Goal: Task Accomplishment & Management: Manage account settings

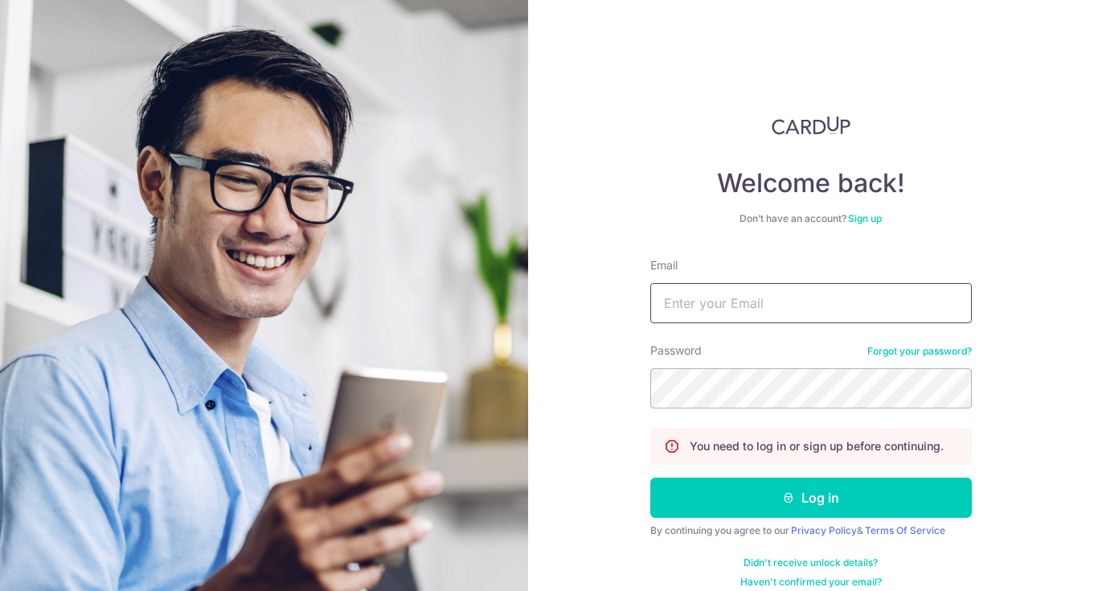
click at [752, 316] on input "Email" at bounding box center [811, 303] width 322 height 40
type input "[EMAIL_ADDRESS][DOMAIN_NAME]"
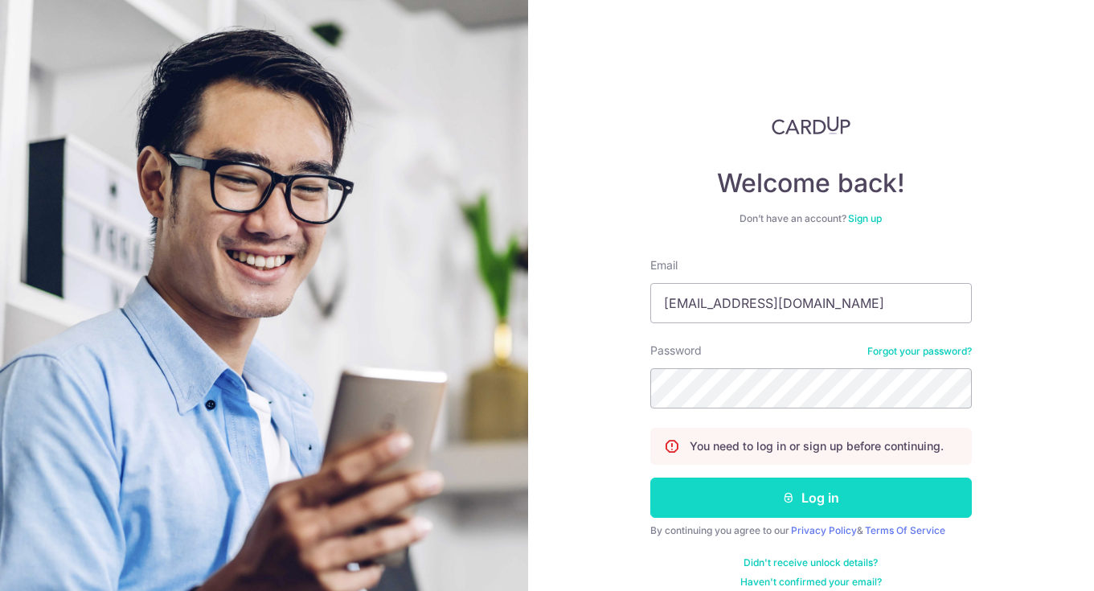
click at [797, 509] on button "Log in" at bounding box center [811, 498] width 322 height 40
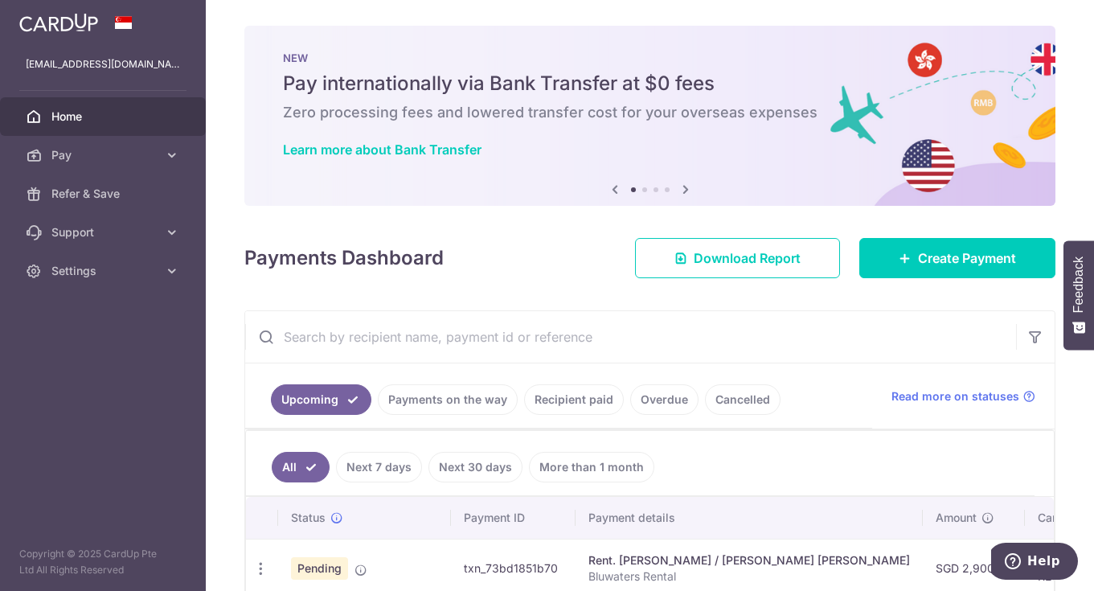
scroll to position [322, 0]
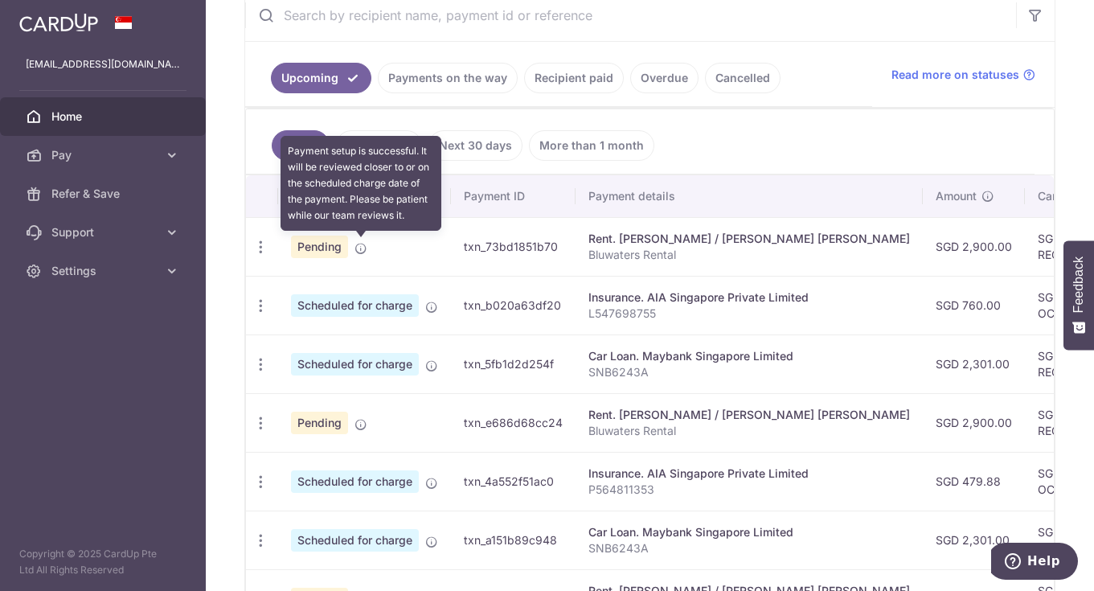
click at [362, 248] on icon at bounding box center [361, 248] width 13 height 13
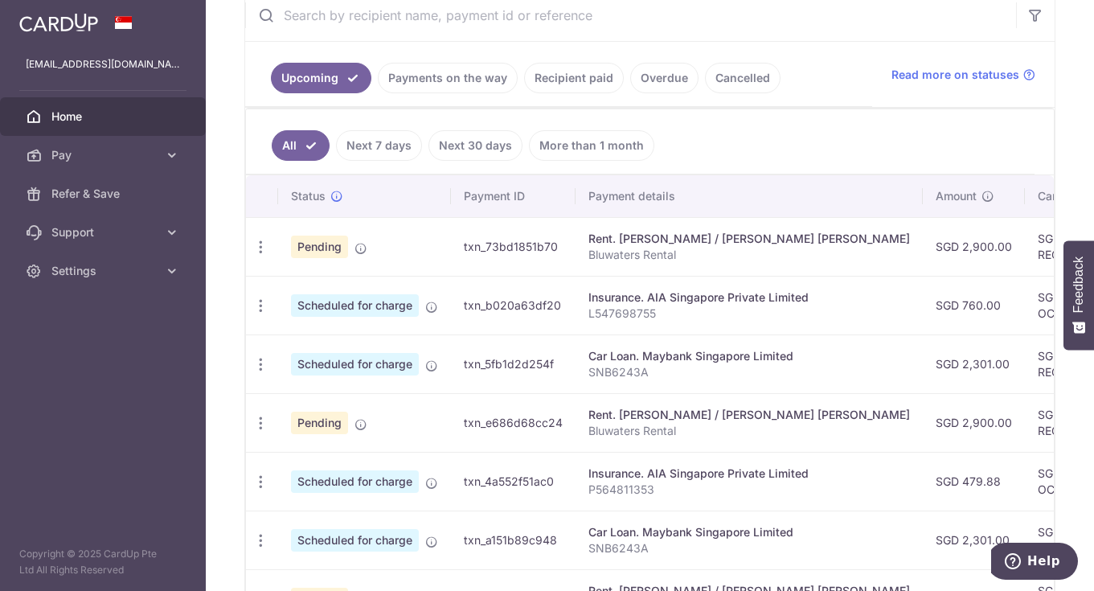
click at [311, 247] on span "Pending" at bounding box center [319, 247] width 57 height 23
click at [265, 244] on icon "button" at bounding box center [260, 247] width 17 height 17
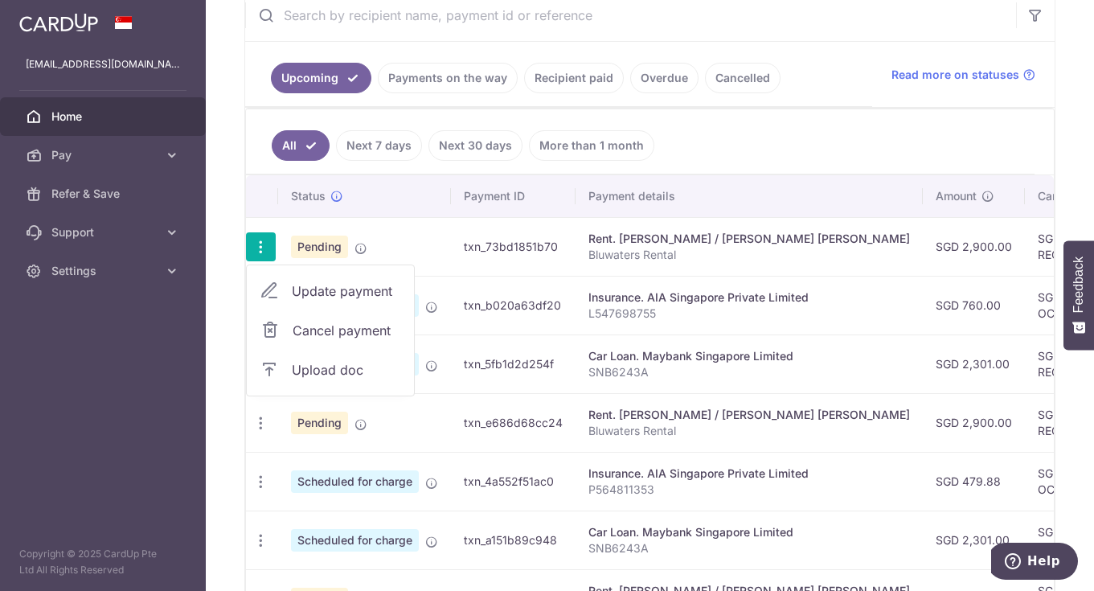
click at [346, 290] on span "Update payment" at bounding box center [346, 290] width 109 height 19
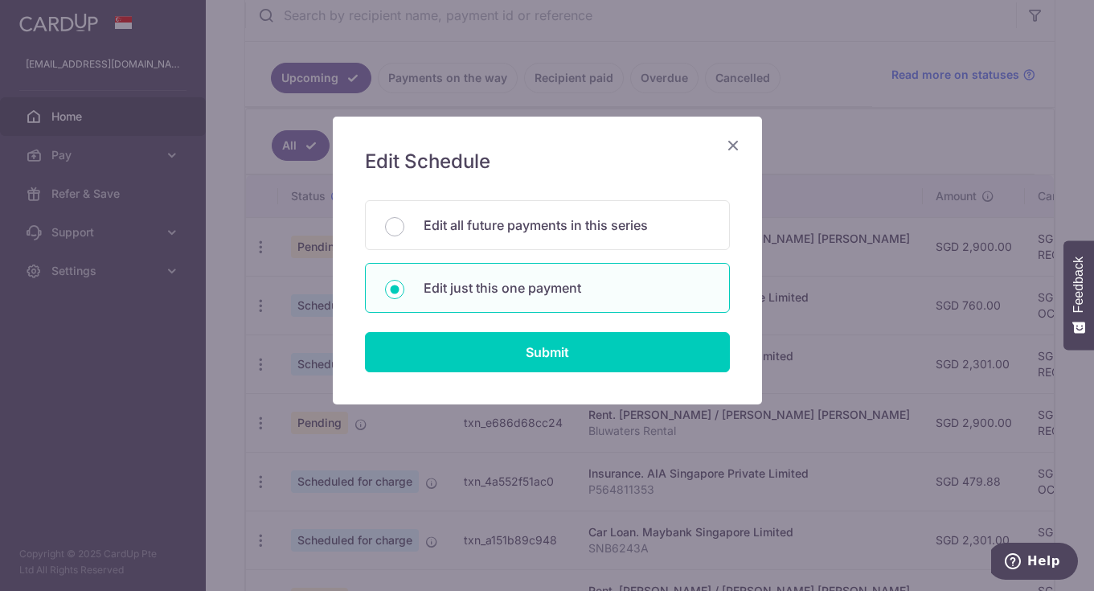
click at [729, 144] on icon "Close" at bounding box center [733, 145] width 19 height 20
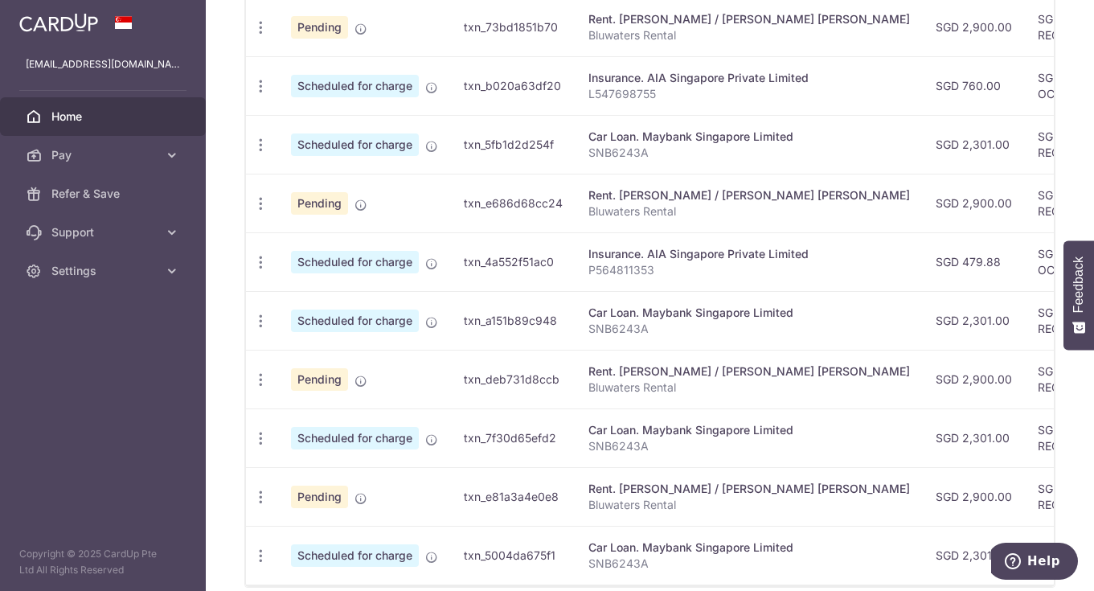
scroll to position [380, 0]
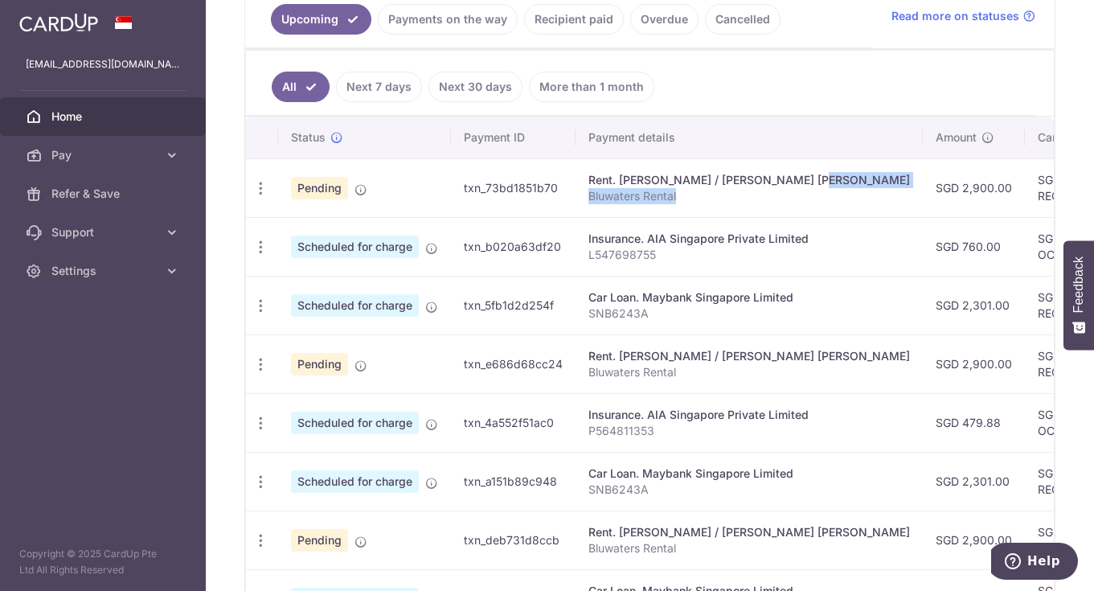
drag, startPoint x: 754, startPoint y: 178, endPoint x: 802, endPoint y: 188, distance: 49.2
click at [802, 188] on td "Rent. [PERSON_NAME] / [PERSON_NAME] [PERSON_NAME] Bluwaters Rental" at bounding box center [749, 187] width 347 height 59
click at [744, 82] on ul "All Next 7 days Next 30 days More than 1 month" at bounding box center [640, 83] width 789 height 65
click at [257, 191] on icon "button" at bounding box center [260, 188] width 17 height 17
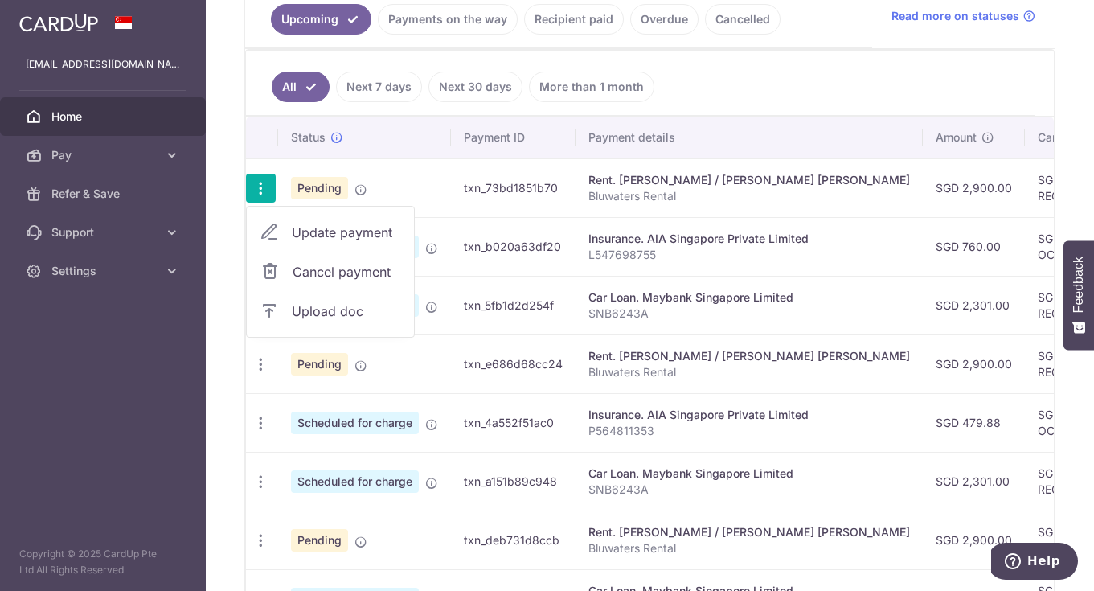
click at [647, 103] on ul "All Next 7 days Next 30 days More than 1 month" at bounding box center [640, 83] width 789 height 65
